Goal: Task Accomplishment & Management: Manage account settings

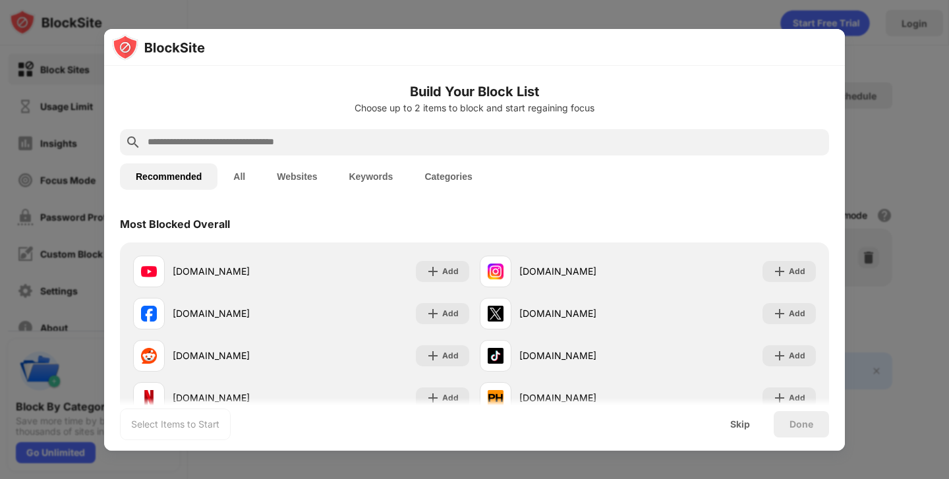
click at [385, 134] on input "text" at bounding box center [484, 142] width 677 height 16
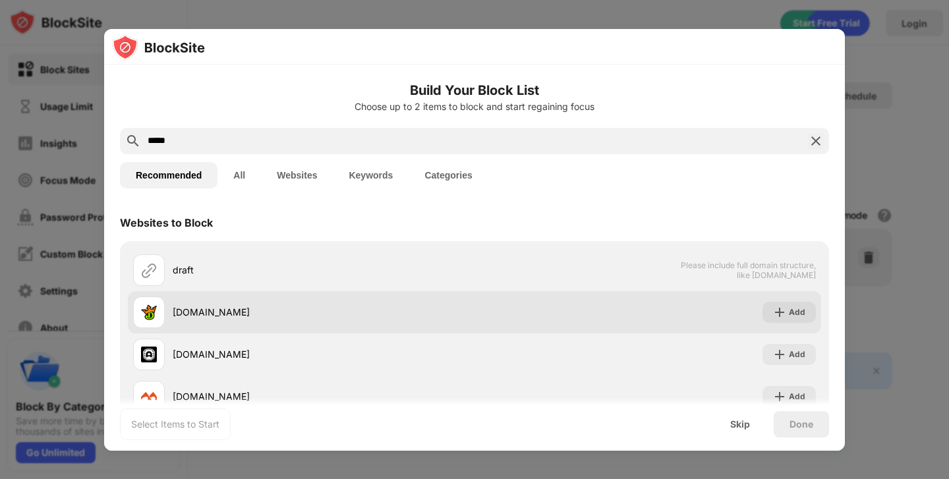
type input "*****"
click at [783, 310] on img at bounding box center [779, 312] width 13 height 13
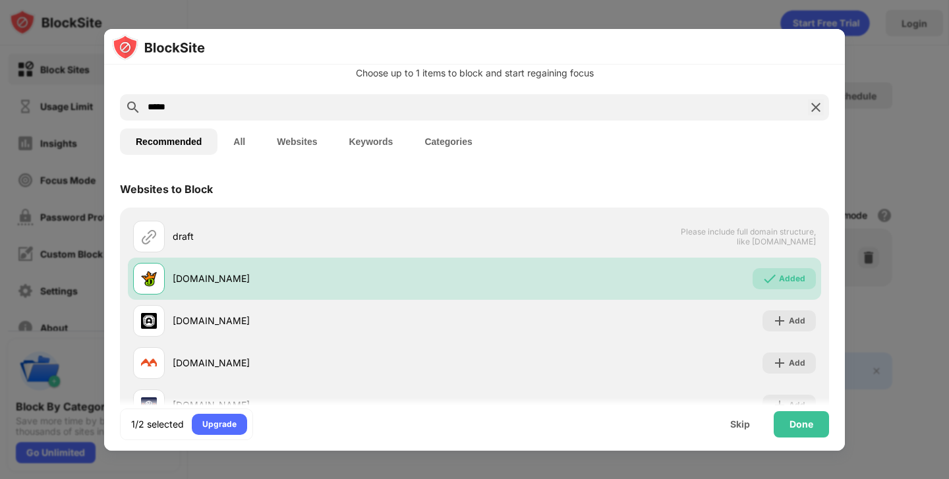
scroll to position [35, 0]
click at [799, 422] on div "Done" at bounding box center [801, 424] width 24 height 11
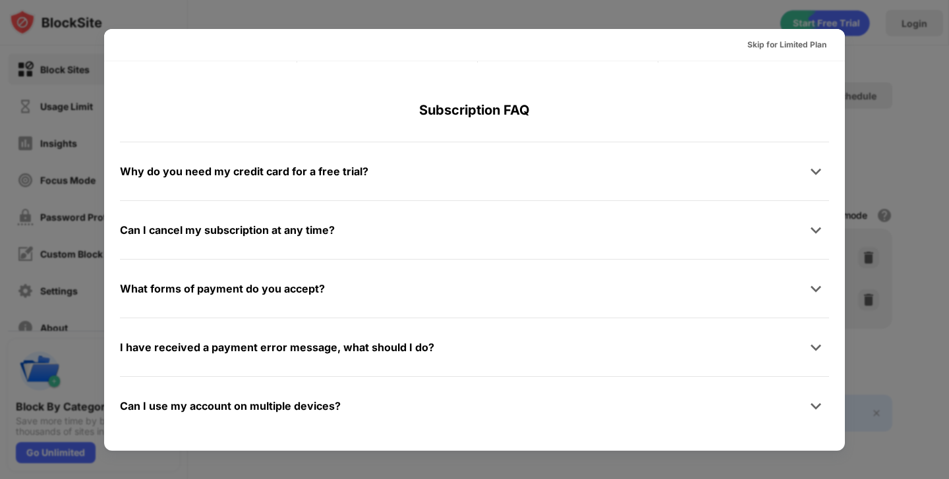
scroll to position [0, 0]
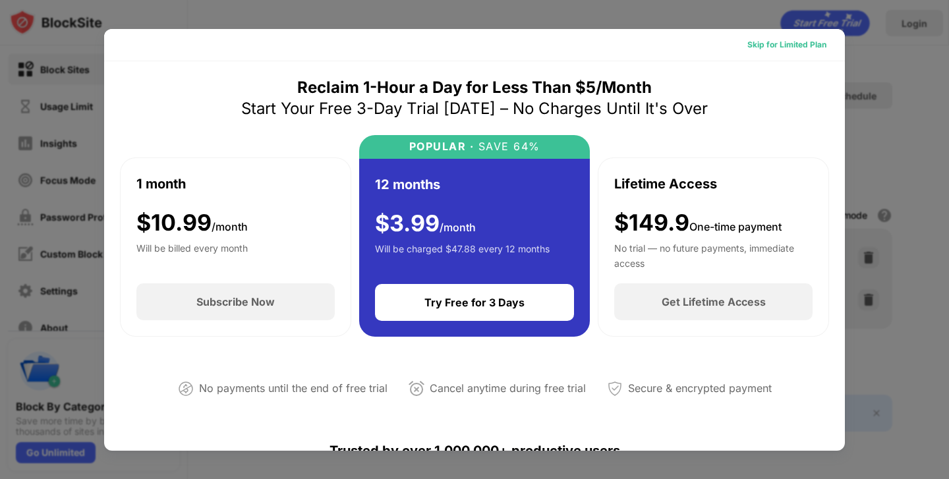
click at [781, 43] on div "Skip for Limited Plan" at bounding box center [786, 44] width 79 height 13
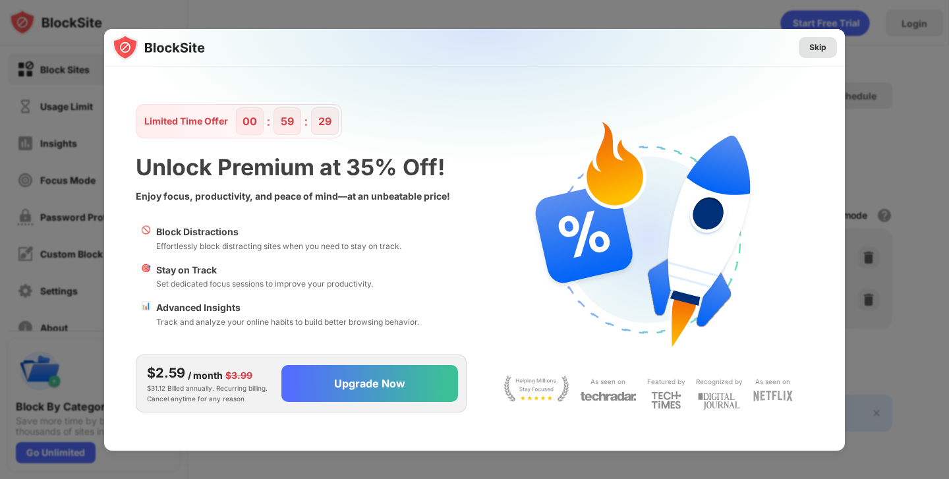
click at [816, 45] on div "Skip" at bounding box center [817, 47] width 17 height 13
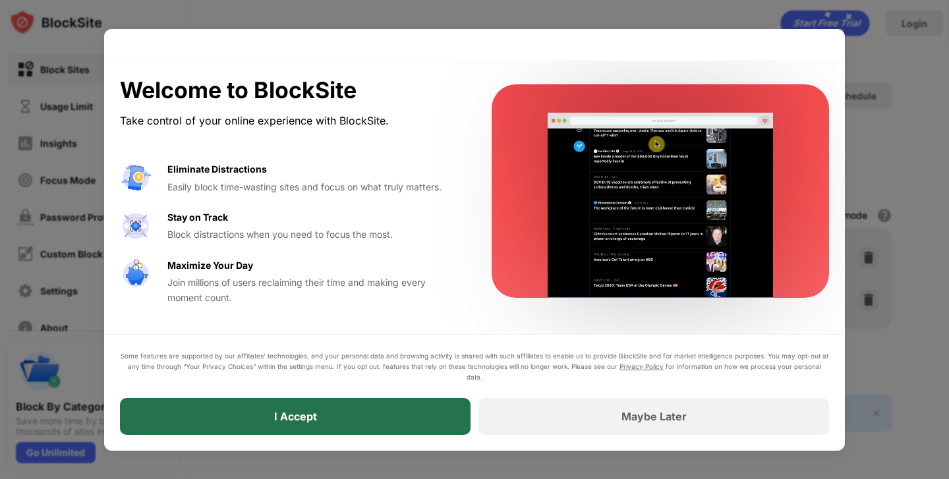
click at [397, 422] on div "I Accept" at bounding box center [295, 416] width 351 height 37
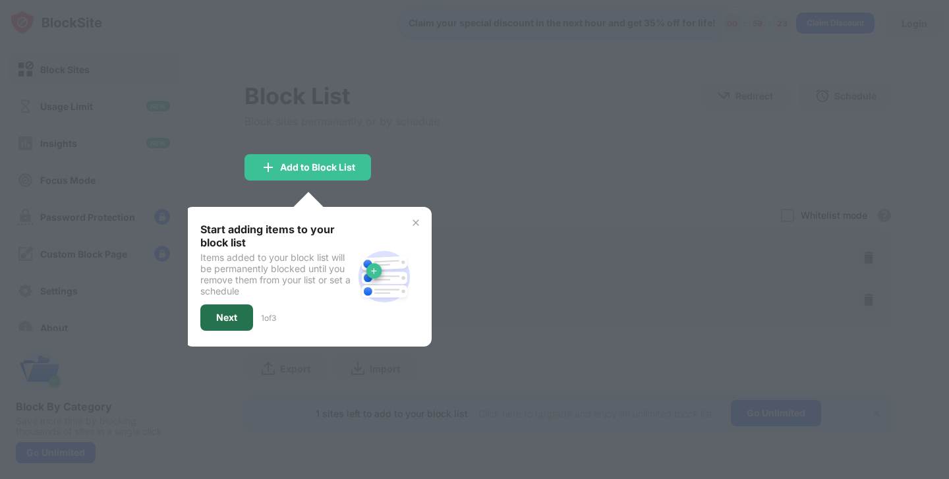
click at [240, 316] on div "Next" at bounding box center [226, 317] width 53 height 26
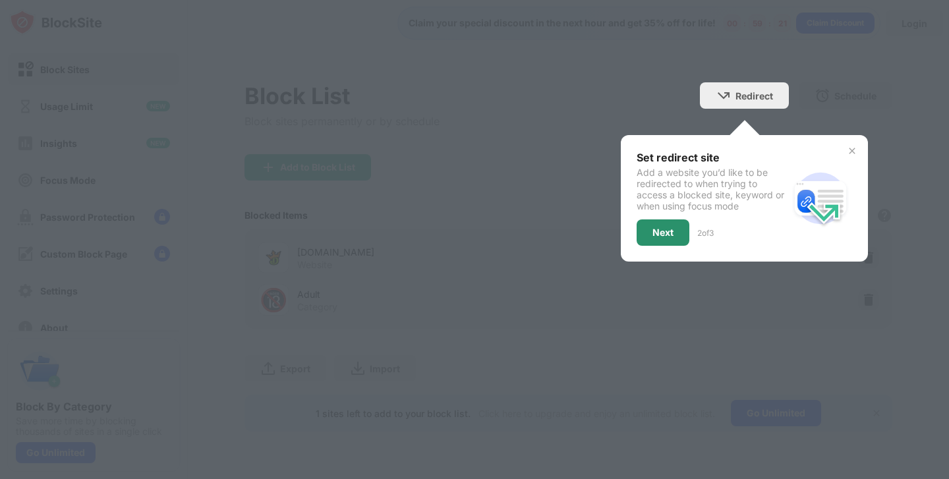
click at [650, 236] on div "Next" at bounding box center [662, 232] width 53 height 26
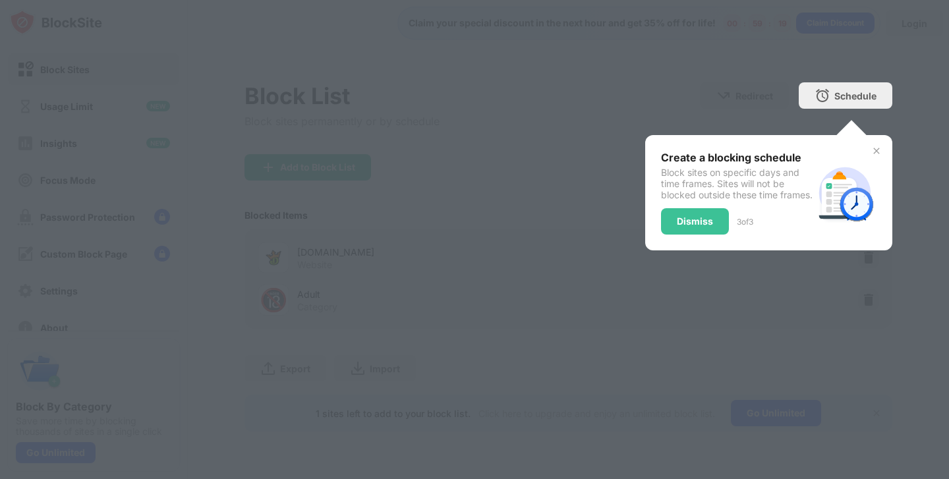
click at [874, 155] on img at bounding box center [876, 151] width 11 height 11
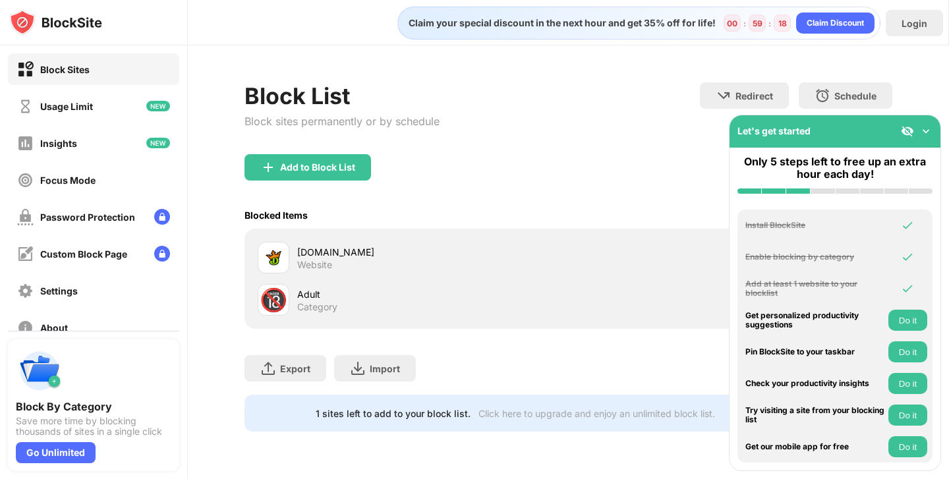
click at [571, 163] on div "Add to Block List" at bounding box center [567, 177] width 647 height 47
click at [918, 140] on div "Let's get started" at bounding box center [834, 131] width 211 height 32
click at [927, 134] on img at bounding box center [925, 131] width 13 height 13
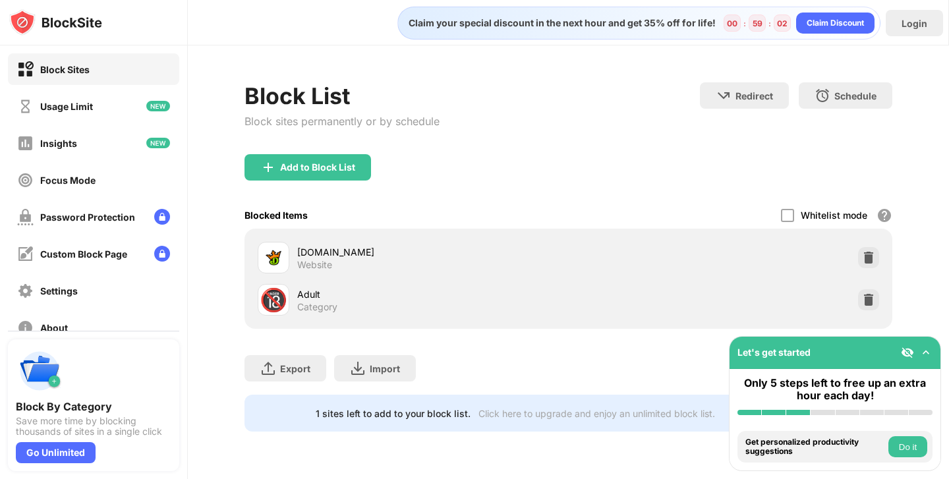
click at [926, 351] on img at bounding box center [925, 352] width 13 height 13
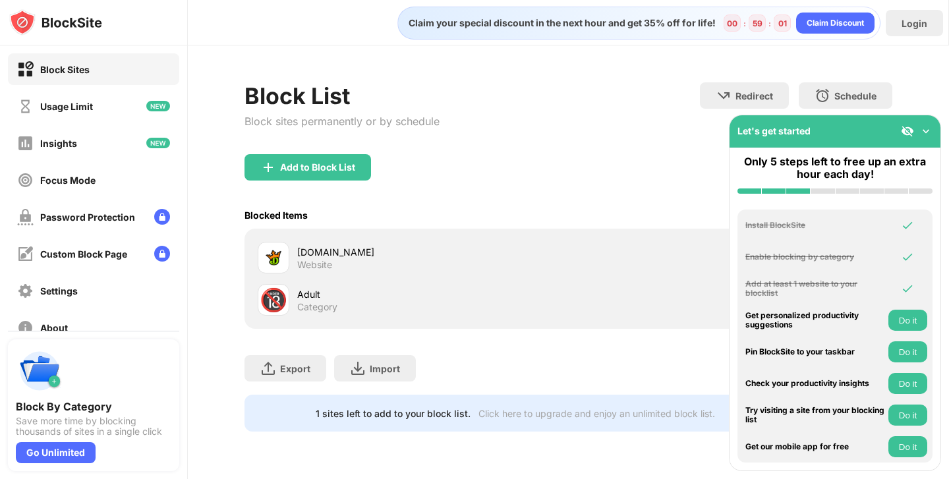
click at [513, 233] on div "[DOMAIN_NAME] Website 🔞 Adult Category" at bounding box center [567, 279] width 647 height 100
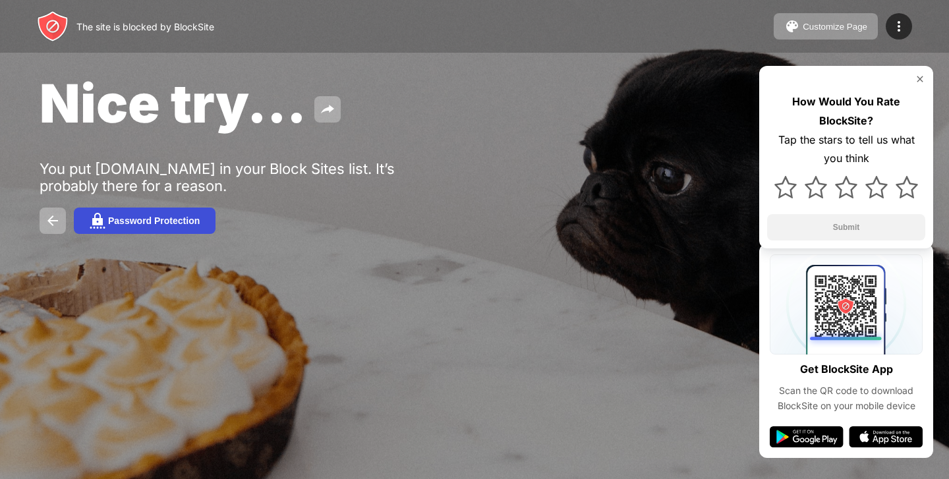
click at [168, 219] on div "Password Protection" at bounding box center [154, 220] width 92 height 11
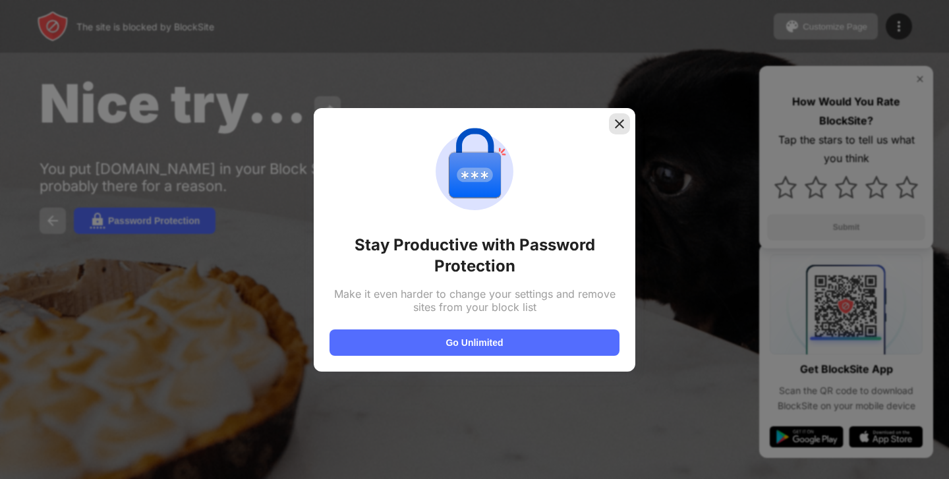
click at [623, 118] on img at bounding box center [619, 123] width 13 height 13
